Goal: Transaction & Acquisition: Book appointment/travel/reservation

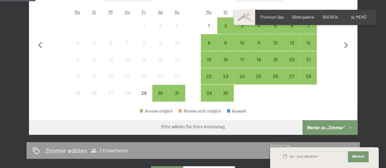
scroll to position [135, 0]
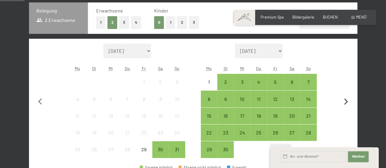
click at [344, 98] on icon "button" at bounding box center [345, 101] width 13 height 13
select select "2025-09-01"
select select "2025-10-01"
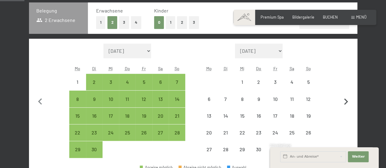
select select "2025-09-01"
select select "2025-10-01"
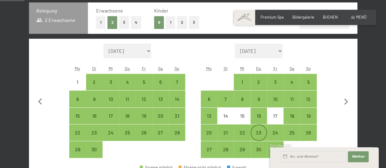
click at [261, 128] on div "23" at bounding box center [258, 132] width 15 height 15
select select "2025-09-01"
select select "2025-10-01"
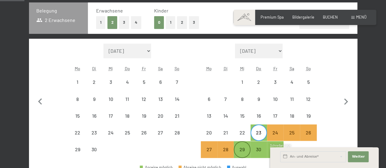
click at [239, 148] on div "29" at bounding box center [241, 154] width 15 height 15
select select "2025-09-01"
select select "2025-10-01"
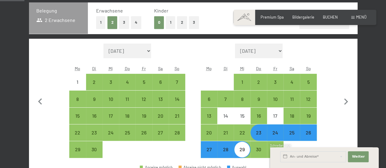
click at [239, 148] on div "29" at bounding box center [241, 154] width 15 height 15
select select "2025-09-01"
select select "2025-10-01"
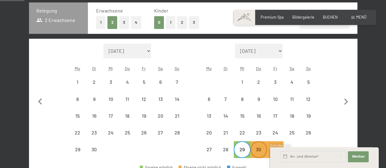
click at [256, 148] on div "30" at bounding box center [258, 154] width 15 height 15
select select "[DATE]"
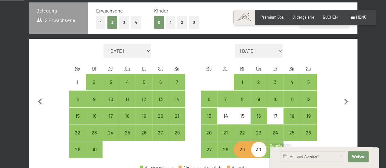
click at [256, 148] on div "30" at bounding box center [258, 154] width 15 height 15
select select "2025-09-01"
select select "2025-10-01"
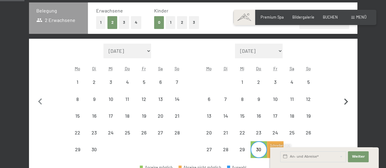
click at [343, 99] on icon "button" at bounding box center [345, 101] width 13 height 13
select select "2025-10-01"
select select "2025-11-01"
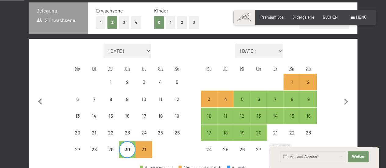
select select "2025-10-01"
select select "2025-11-01"
click at [241, 98] on div "5" at bounding box center [241, 104] width 15 height 15
select select "2025-10-01"
select select "2025-11-01"
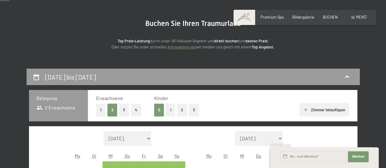
scroll to position [55, 0]
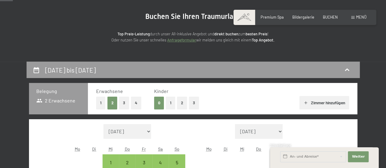
click at [179, 104] on button "2" at bounding box center [182, 103] width 10 height 12
select select "2025-10-01"
select select "[DATE]"
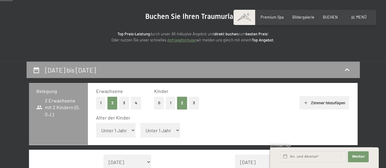
select select "2025-10-01"
select select "[DATE]"
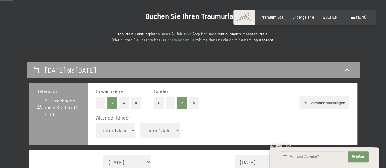
select select "2025-10-01"
select select "[DATE]"
click at [124, 129] on select "Unter 1 Jahr 1 Jahr 2 Jahre 3 Jahre 4 Jahre 5 Jahre 6 Jahre 7 Jahre 8 Jahre 9 J…" at bounding box center [116, 130] width 40 height 15
select select "1"
click at [96, 123] on select "Unter 1 Jahr 1 Jahr 2 Jahre 3 Jahre 4 Jahre 5 Jahre 6 Jahre 7 Jahre 8 Jahre 9 J…" at bounding box center [116, 130] width 40 height 15
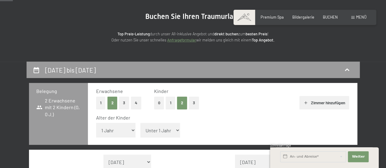
select select "2025-10-01"
select select "[DATE]"
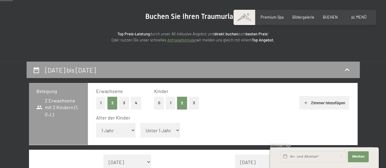
select select "2025-10-01"
select select "[DATE]"
click at [164, 131] on select "Unter 1 Jahr 1 Jahr 2 Jahre 3 Jahre 4 Jahre 5 Jahre 6 Jahre 7 Jahre 8 Jahre 9 J…" at bounding box center [160, 130] width 40 height 15
select select "4"
click at [140, 123] on select "Unter 1 Jahr 1 Jahr 2 Jahre 3 Jahre 4 Jahre 5 Jahre 6 Jahre 7 Jahre 8 Jahre 9 J…" at bounding box center [160, 130] width 40 height 15
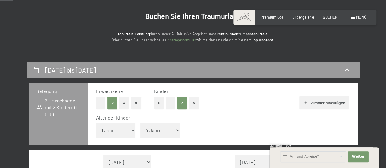
select select "2025-10-01"
select select "[DATE]"
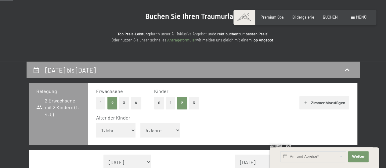
select select "2025-10-01"
select select "[DATE]"
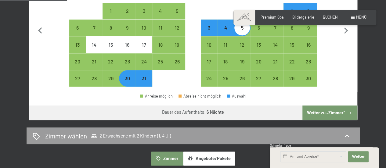
scroll to position [238, 0]
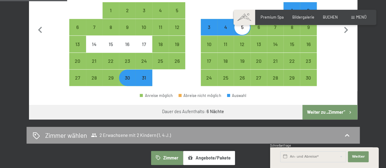
click at [321, 109] on button "Weiter zu „Zimmer“" at bounding box center [329, 112] width 55 height 15
select select "2025-10-01"
select select "[DATE]"
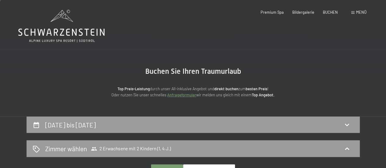
scroll to position [2, 0]
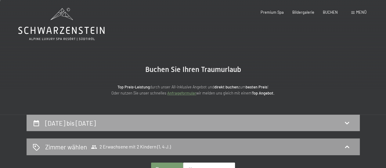
click at [343, 122] on icon at bounding box center [346, 122] width 7 height 7
select select "1"
select select "4"
select select "2025-10-01"
select select "[DATE]"
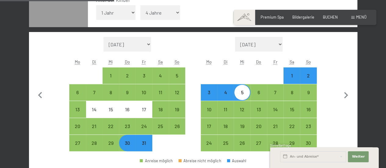
scroll to position [177, 0]
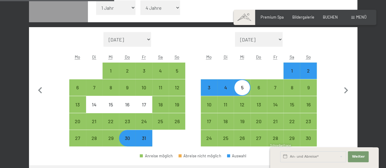
click at [328, 15] on div "Buchen Anfragen Premium Spa Bildergalerie BUCHEN Menü DE IT EN Gutschein Bilder…" at bounding box center [304, 17] width 123 height 5
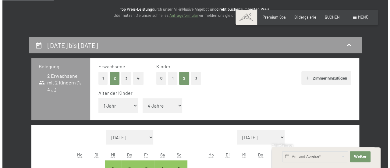
scroll to position [79, 0]
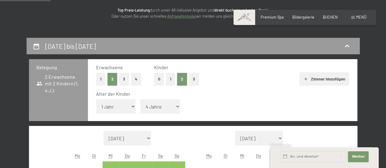
click at [353, 19] on span at bounding box center [352, 17] width 3 height 3
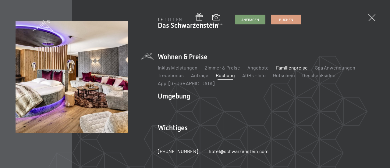
click at [292, 70] on link "Familienpreise" at bounding box center [292, 68] width 32 height 6
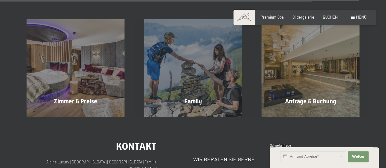
scroll to position [1983, 0]
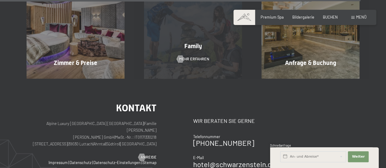
click at [189, 42] on span "Family" at bounding box center [193, 45] width 18 height 7
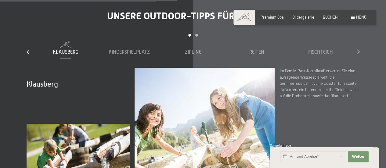
scroll to position [1652, 0]
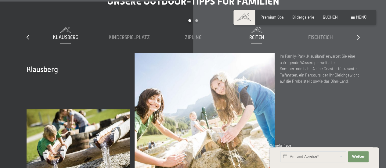
click at [250, 39] on span "Reiten" at bounding box center [256, 37] width 15 height 5
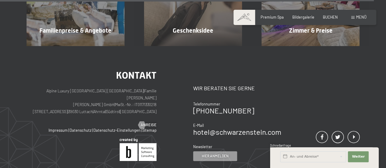
scroll to position [3510, 0]
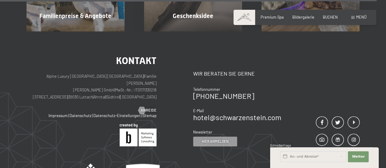
drag, startPoint x: 388, startPoint y: 78, endPoint x: 390, endPoint y: 156, distance: 78.7
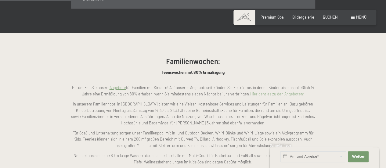
scroll to position [451, 0]
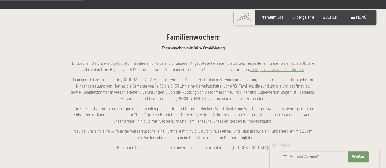
click at [277, 67] on link "Hier geht es zu den Angeboten:" at bounding box center [277, 69] width 54 height 5
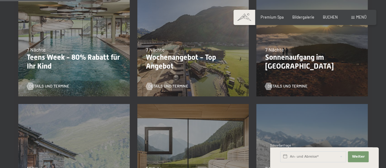
scroll to position [183, 0]
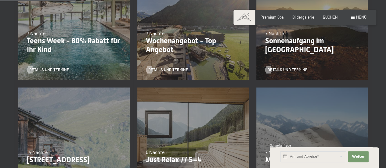
click at [102, 17] on div "23.08.–14.09.2025 27.09.–21.12.2025 10.01.–18.01.2026 31.01.–15.02.2026 07.03.–…" at bounding box center [73, 24] width 119 height 119
click at [42, 66] on div "Details und Termine" at bounding box center [72, 66] width 91 height 13
click at [48, 68] on span "Details und Termine" at bounding box center [55, 69] width 40 height 5
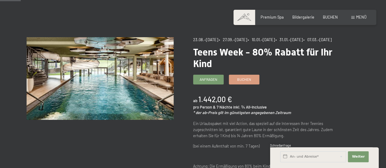
scroll to position [37, 0]
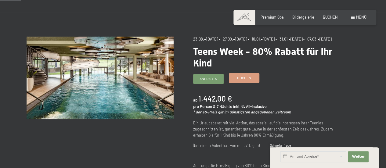
click at [238, 80] on span "Buchen" at bounding box center [244, 77] width 14 height 5
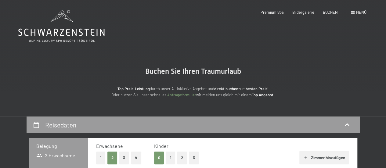
click at [180, 157] on button "2" at bounding box center [182, 158] width 10 height 12
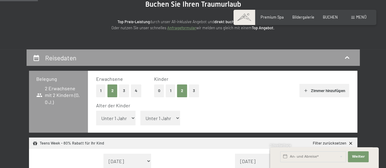
scroll to position [73, 0]
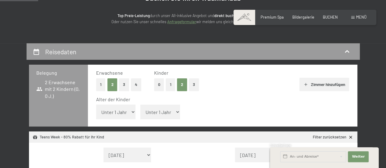
click at [132, 108] on select "Unter 1 Jahr 1 Jahr 2 Jahre 3 Jahre 4 Jahre 5 Jahre 6 Jahre 7 Jahre 8 Jahre 9 J…" at bounding box center [116, 112] width 40 height 15
select select "1"
click at [96, 105] on select "Unter 1 Jahr 1 Jahr 2 Jahre 3 Jahre 4 Jahre 5 Jahre 6 Jahre 7 Jahre 8 Jahre 9 J…" at bounding box center [116, 112] width 40 height 15
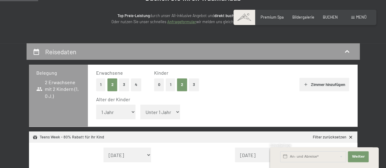
click at [171, 109] on select "Unter 1 Jahr 1 Jahr 2 Jahre 3 Jahre 4 Jahre 5 Jahre 6 Jahre 7 Jahre 8 Jahre 9 J…" at bounding box center [160, 112] width 40 height 15
select select "4"
click at [140, 105] on select "Unter 1 Jahr 1 Jahr 2 Jahre 3 Jahre 4 Jahre 5 Jahre 6 Jahre 7 Jahre 8 Jahre 9 J…" at bounding box center [160, 112] width 40 height 15
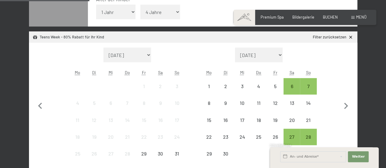
scroll to position [183, 0]
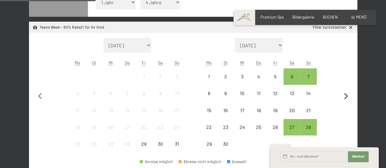
click at [343, 95] on icon "button" at bounding box center [345, 96] width 13 height 13
select select "2025-09-01"
select select "2025-10-01"
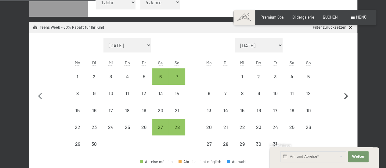
select select "2025-09-01"
select select "2025-10-01"
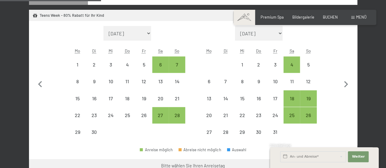
scroll to position [195, 0]
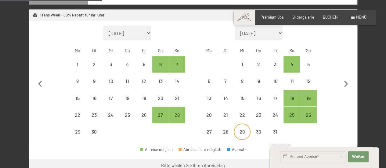
click at [247, 133] on div "29" at bounding box center [241, 136] width 15 height 15
select select "2025-09-01"
select select "2025-10-01"
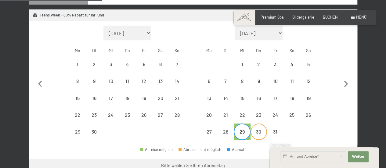
click at [251, 130] on div "30" at bounding box center [258, 136] width 15 height 15
select select "2025-09-01"
select select "2025-10-01"
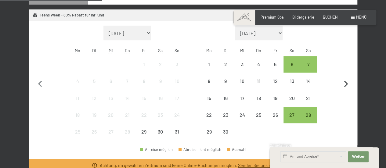
click at [343, 84] on icon "button" at bounding box center [345, 84] width 13 height 13
select select "2025-09-01"
select select "2025-10-01"
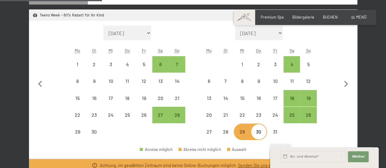
click at [264, 133] on div "30" at bounding box center [258, 136] width 15 height 15
select select "2025-09-01"
select select "2025-10-01"
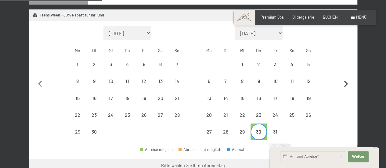
click at [345, 82] on icon "button" at bounding box center [346, 84] width 4 height 6
select select "2025-10-01"
select select "[DATE]"
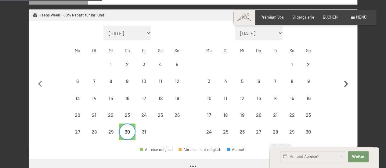
select select "2025-10-01"
select select "[DATE]"
click at [257, 80] on div "6" at bounding box center [258, 86] width 15 height 15
select select "2025-10-01"
select select "[DATE]"
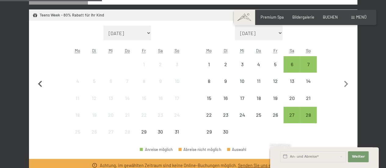
click at [38, 82] on icon "button" at bounding box center [40, 84] width 13 height 13
click at [345, 83] on icon "button" at bounding box center [345, 84] width 13 height 13
select select "2025-09-01"
select select "2025-10-01"
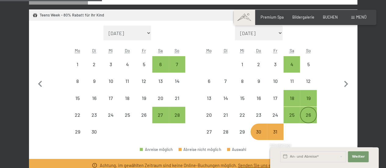
click at [311, 119] on div "26" at bounding box center [307, 119] width 15 height 15
select select "2025-09-01"
select select "2025-10-01"
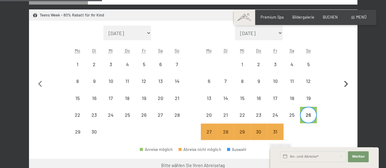
click at [345, 86] on icon "button" at bounding box center [345, 84] width 13 height 13
select select "2025-10-01"
select select "[DATE]"
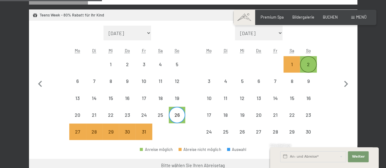
click at [307, 61] on div "2" at bounding box center [307, 64] width 15 height 15
select select "2025-10-01"
select select "[DATE]"
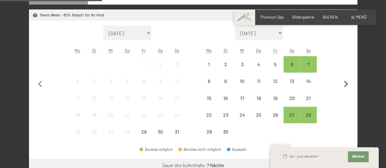
click at [345, 81] on icon "button" at bounding box center [345, 84] width 13 height 13
select select "2025-09-01"
select select "2025-10-01"
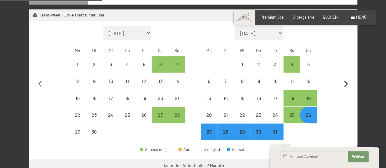
click at [345, 81] on icon "button" at bounding box center [345, 84] width 13 height 13
select select "2025-10-01"
select select "[DATE]"
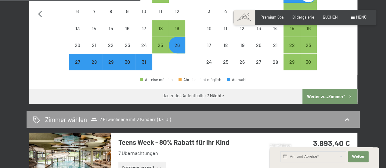
scroll to position [268, 0]
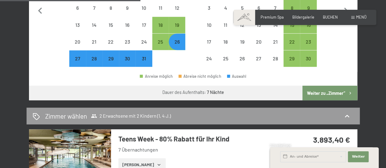
click at [323, 88] on button "Weiter zu „Zimmer“" at bounding box center [329, 93] width 55 height 15
select select "2025-10-01"
select select "[DATE]"
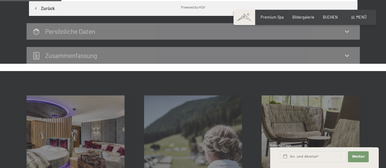
scroll to position [116, 0]
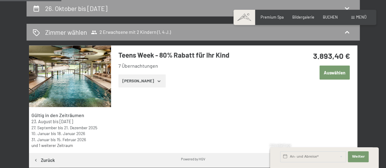
click at [326, 71] on button "Auswählen" at bounding box center [334, 73] width 30 height 14
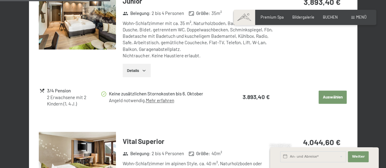
scroll to position [342, 0]
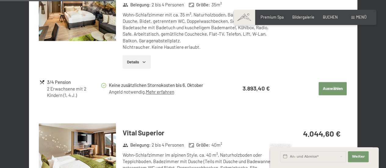
click at [143, 63] on icon "button" at bounding box center [143, 61] width 5 height 5
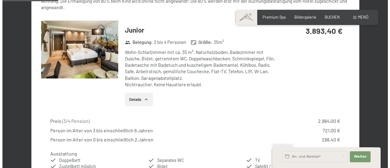
scroll to position [0, 0]
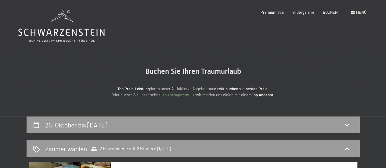
click at [323, 10] on div "Buchen Anfragen Premium Spa Bildergalerie BUCHEN Menü DE IT EN Gutschein Bilder…" at bounding box center [304, 12] width 123 height 5
click at [353, 12] on span at bounding box center [352, 12] width 3 height 3
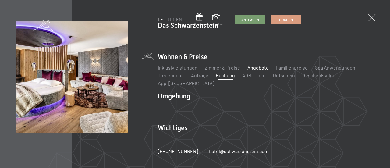
click at [257, 70] on link "Angebote" at bounding box center [258, 68] width 21 height 6
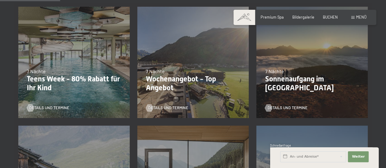
scroll to position [145, 0]
click at [168, 108] on span "Details und Termine" at bounding box center [174, 107] width 40 height 5
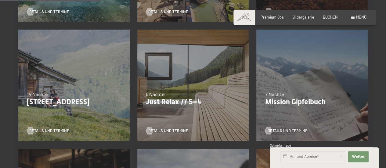
scroll to position [243, 0]
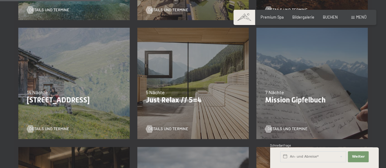
click at [180, 99] on p "Just Relax // 5=4" at bounding box center [193, 100] width 94 height 9
click at [174, 127] on span "Details und Termine" at bounding box center [174, 128] width 40 height 5
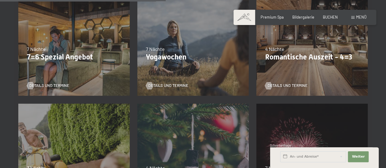
scroll to position [413, 0]
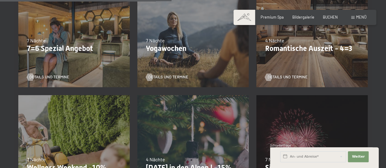
click at [329, 52] on p "Romantische Auszeit - 4=3" at bounding box center [312, 48] width 94 height 9
click at [289, 73] on div "Details und Termine" at bounding box center [310, 73] width 91 height 13
click at [277, 78] on span "Details und Termine" at bounding box center [293, 76] width 40 height 5
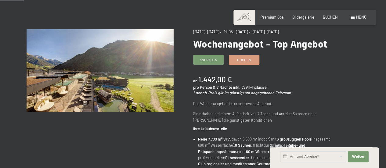
scroll to position [49, 0]
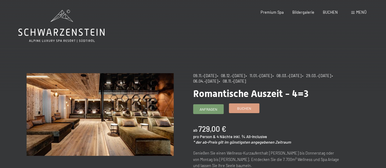
click at [240, 109] on span "Buchen" at bounding box center [244, 108] width 14 height 5
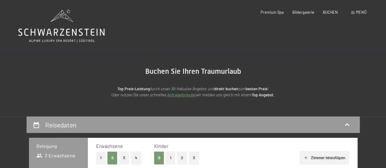
select select "[DATE]"
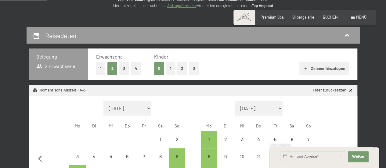
scroll to position [98, 0]
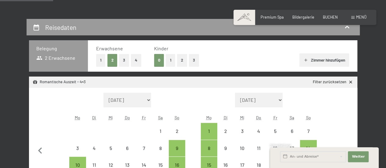
click at [181, 59] on button "2" at bounding box center [182, 60] width 10 height 12
select select "[DATE]"
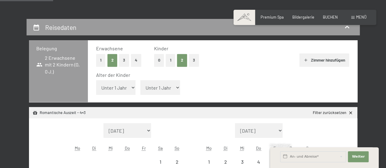
select select "[DATE]"
click at [126, 87] on select "Unter 1 Jahr 1 Jahr 2 Jahre 3 Jahre 4 Jahre 5 Jahre 6 Jahre 7 Jahre 8 Jahre 9 J…" at bounding box center [116, 87] width 40 height 15
select select "2"
click at [96, 80] on select "Unter 1 Jahr 1 Jahr 2 Jahre 3 Jahre 4 Jahre 5 Jahre 6 Jahre 7 Jahre 8 Jahre 9 J…" at bounding box center [116, 87] width 40 height 15
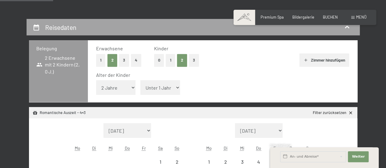
select select "[DATE]"
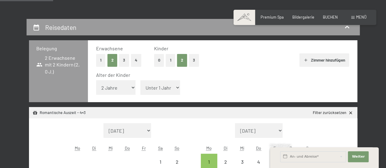
click at [119, 87] on select "Unter 1 Jahr 1 Jahr 2 Jahre 3 Jahre 4 Jahre 5 Jahre 6 Jahre 7 Jahre 8 Jahre 9 J…" at bounding box center [116, 87] width 40 height 15
select select "1"
click at [96, 80] on select "Unter 1 Jahr 1 Jahr 2 Jahre 3 Jahre 4 Jahre 5 Jahre 6 Jahre 7 Jahre 8 Jahre 9 J…" at bounding box center [116, 87] width 40 height 15
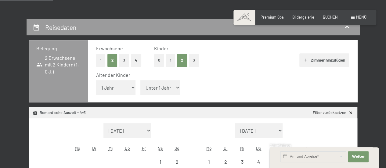
select select "[DATE]"
click at [161, 84] on select "Unter 1 Jahr 1 Jahr 2 Jahre 3 Jahre 4 Jahre 5 Jahre 6 Jahre 7 Jahre 8 Jahre 9 J…" at bounding box center [160, 87] width 40 height 15
select select "4"
click at [140, 80] on select "Unter 1 Jahr 1 Jahr 2 Jahre 3 Jahre 4 Jahre 5 Jahre 6 Jahre 7 Jahre 8 Jahre 9 J…" at bounding box center [160, 87] width 40 height 15
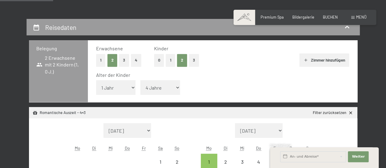
select select "[DATE]"
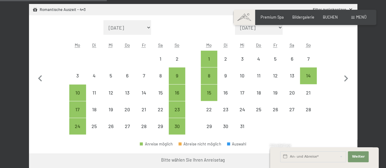
scroll to position [207, 0]
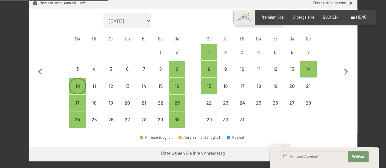
click at [80, 84] on div "10" at bounding box center [77, 91] width 15 height 15
select select "[DATE]"
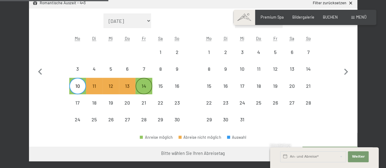
click at [142, 85] on div "14" at bounding box center [143, 91] width 15 height 15
select select "[DATE]"
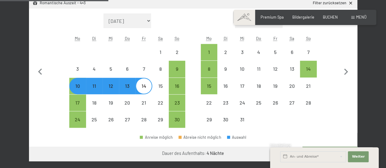
select select "[DATE]"
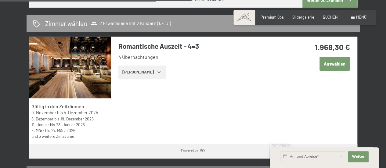
scroll to position [366, 0]
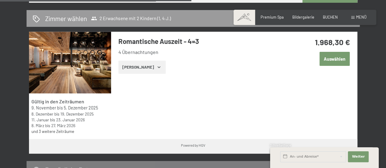
click at [156, 69] on icon "button" at bounding box center [158, 67] width 5 height 5
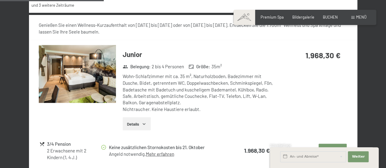
scroll to position [490, 0]
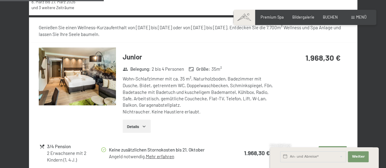
click at [141, 126] on button "Details" at bounding box center [137, 126] width 28 height 13
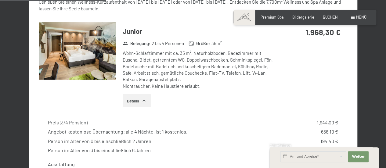
scroll to position [514, 0]
